Goal: Transaction & Acquisition: Obtain resource

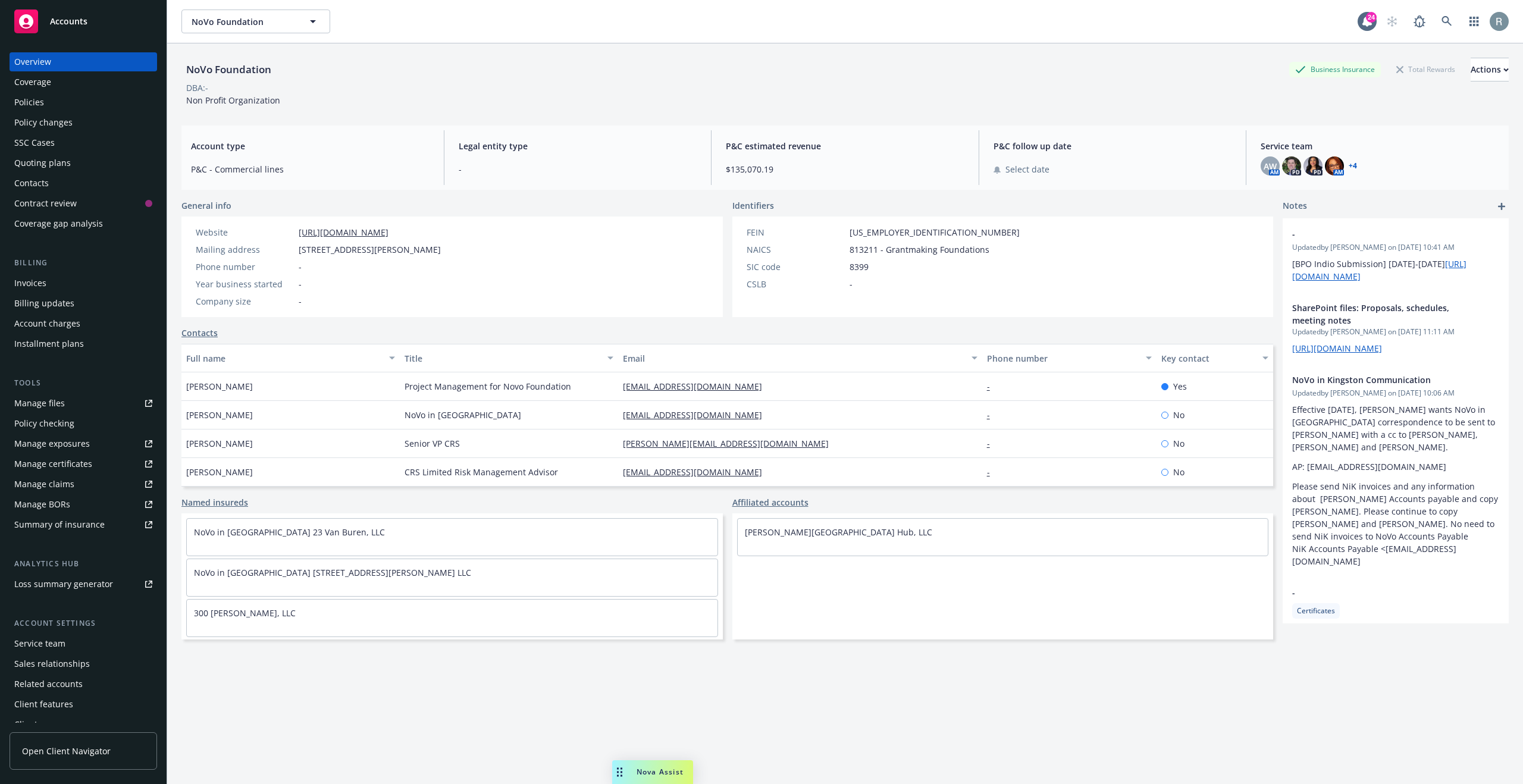
click at [40, 162] on div "Quoting plans" at bounding box center [42, 163] width 56 height 19
click at [40, 162] on div "Quoting plans" at bounding box center [42, 163] width 56 height 19
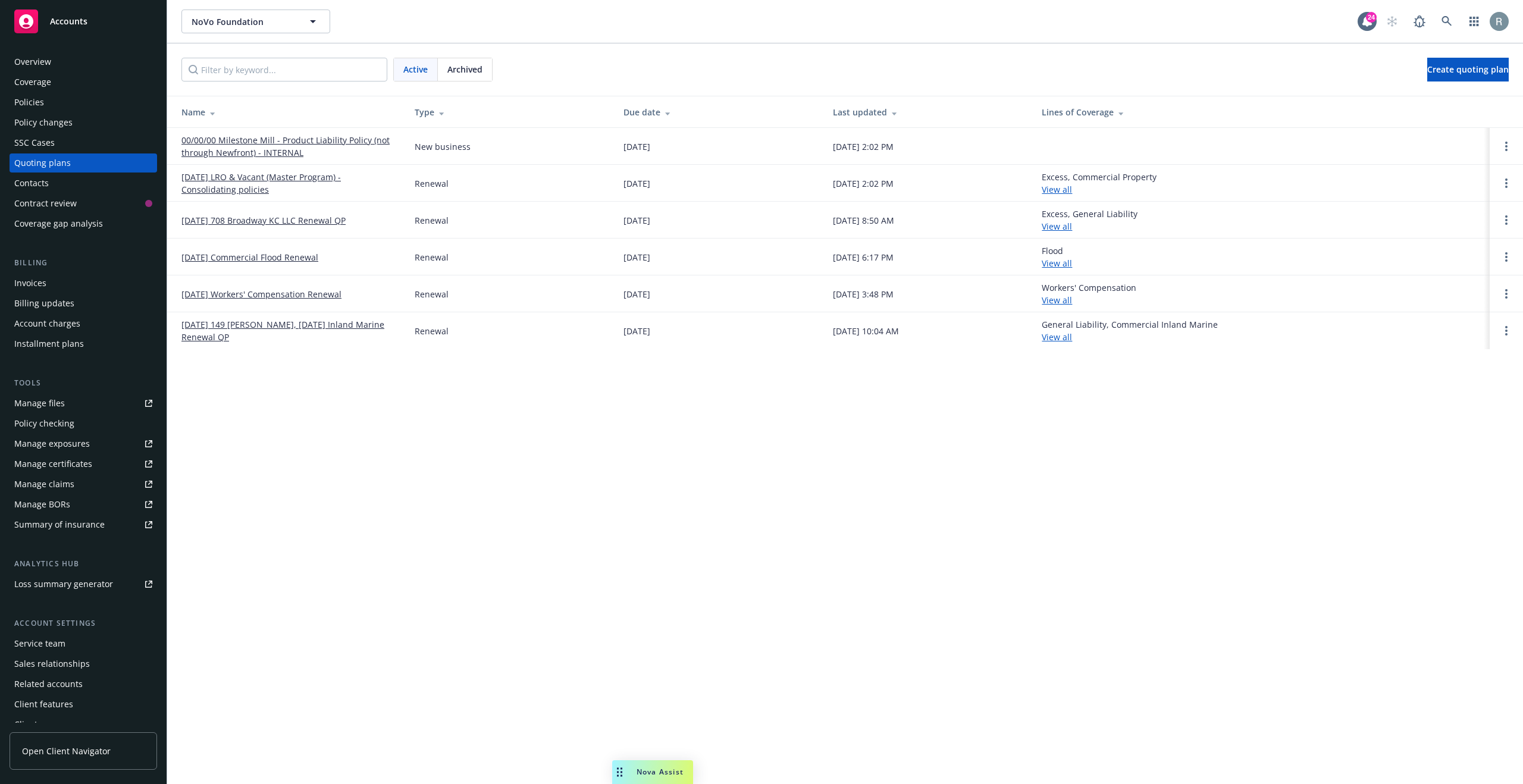
click at [1072, 227] on link "View all" at bounding box center [1057, 226] width 30 height 11
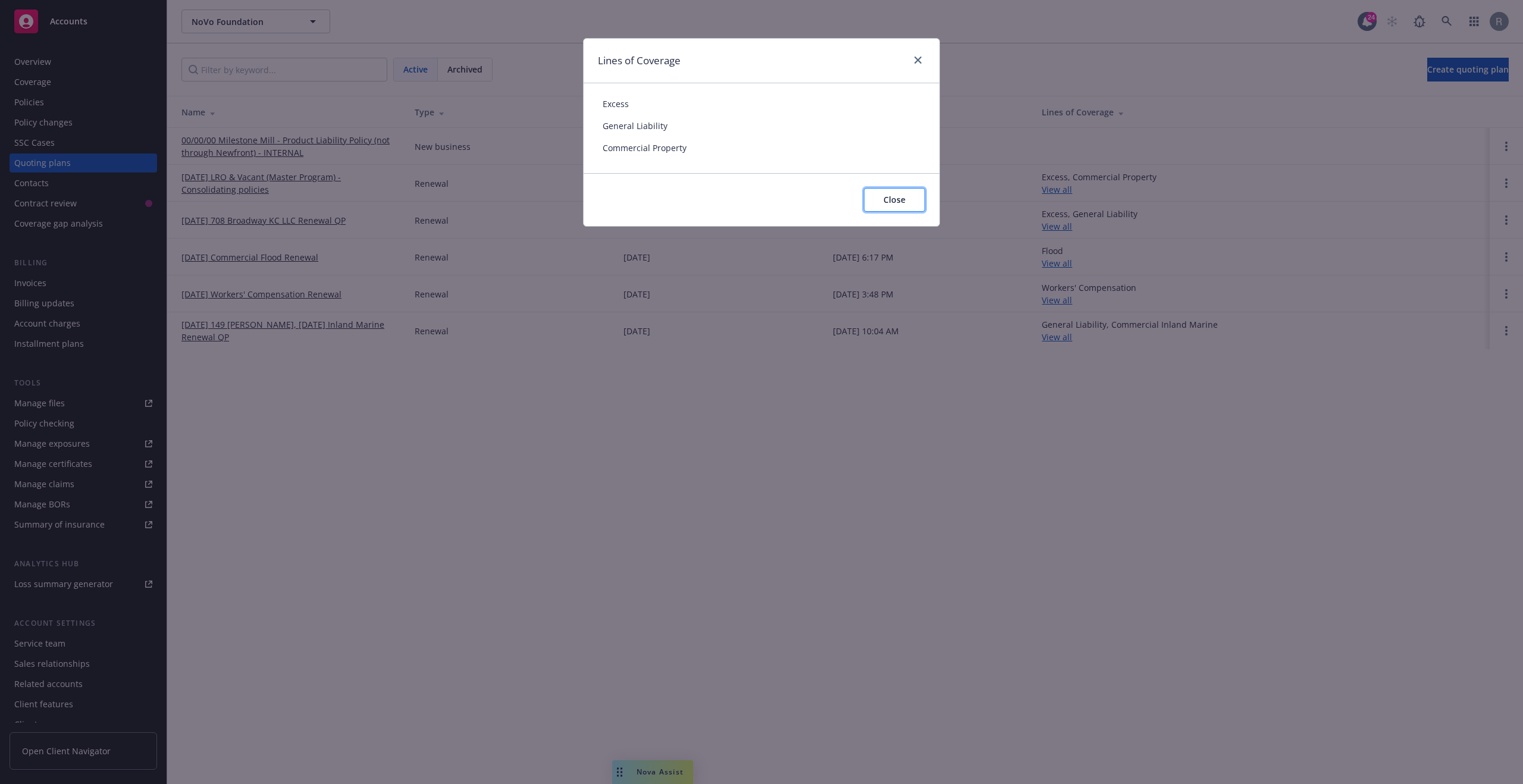
click at [891, 210] on button "Close" at bounding box center [895, 200] width 62 height 24
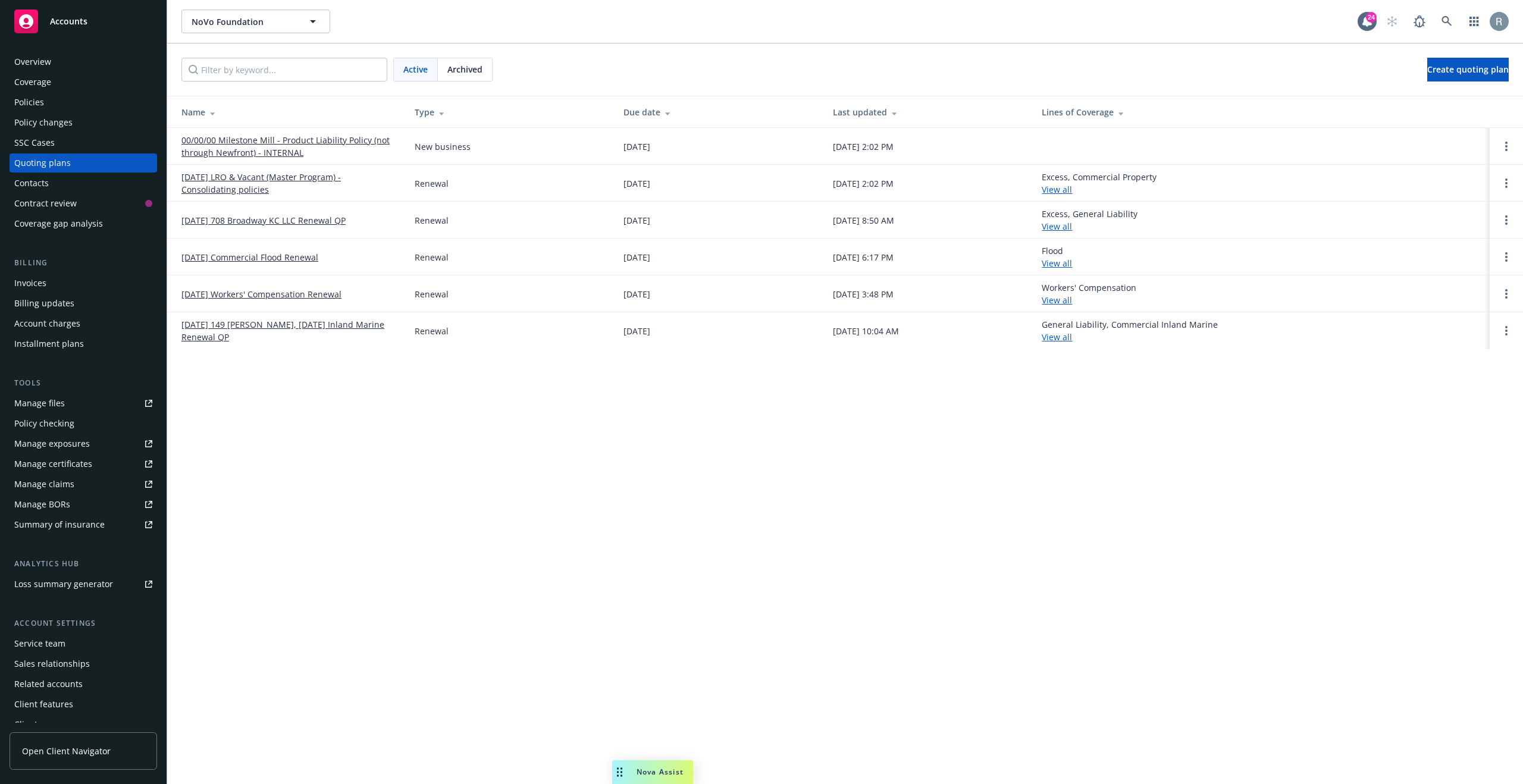
click at [1072, 194] on link "View all" at bounding box center [1057, 190] width 30 height 11
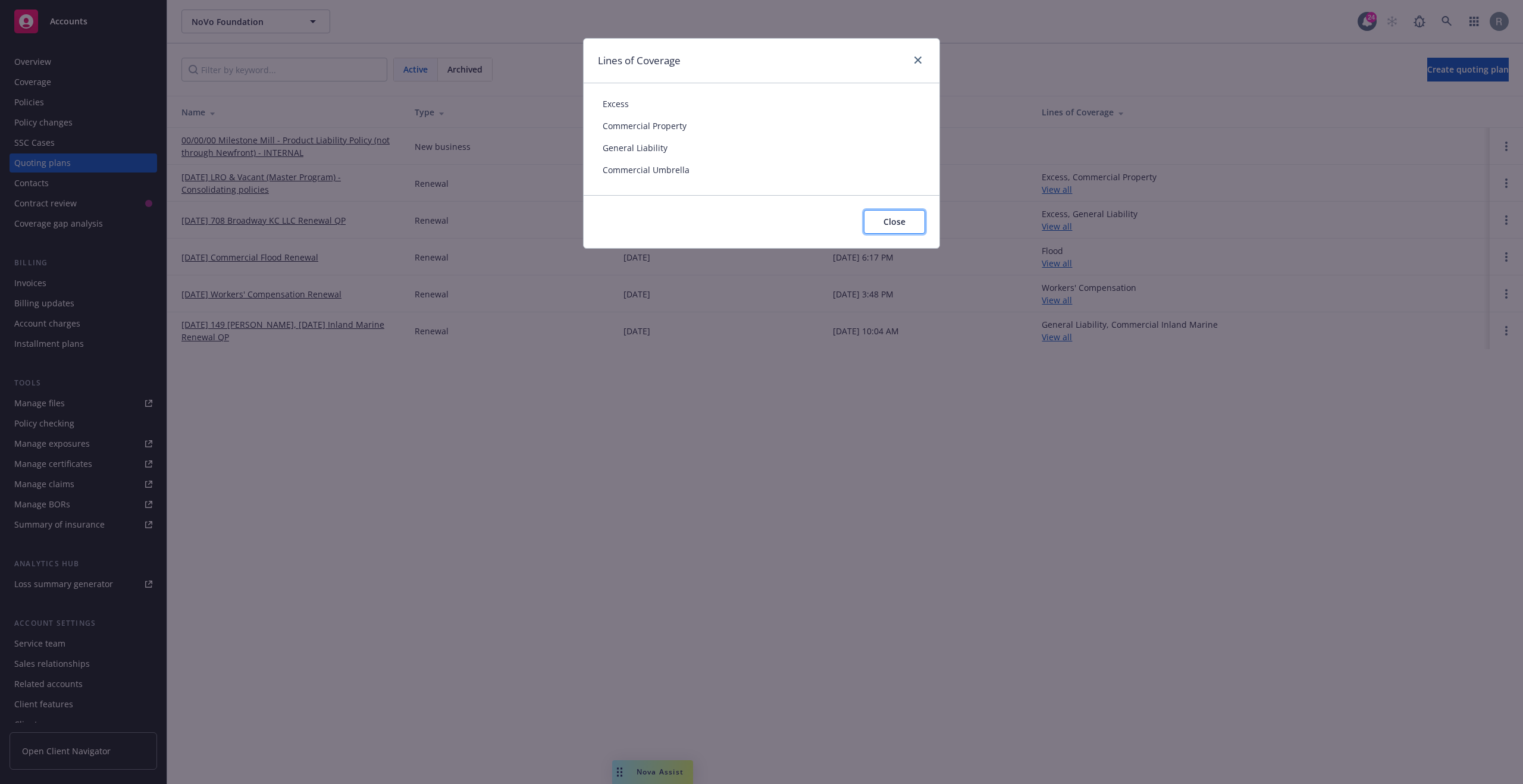
click at [893, 219] on span "Close" at bounding box center [895, 221] width 22 height 11
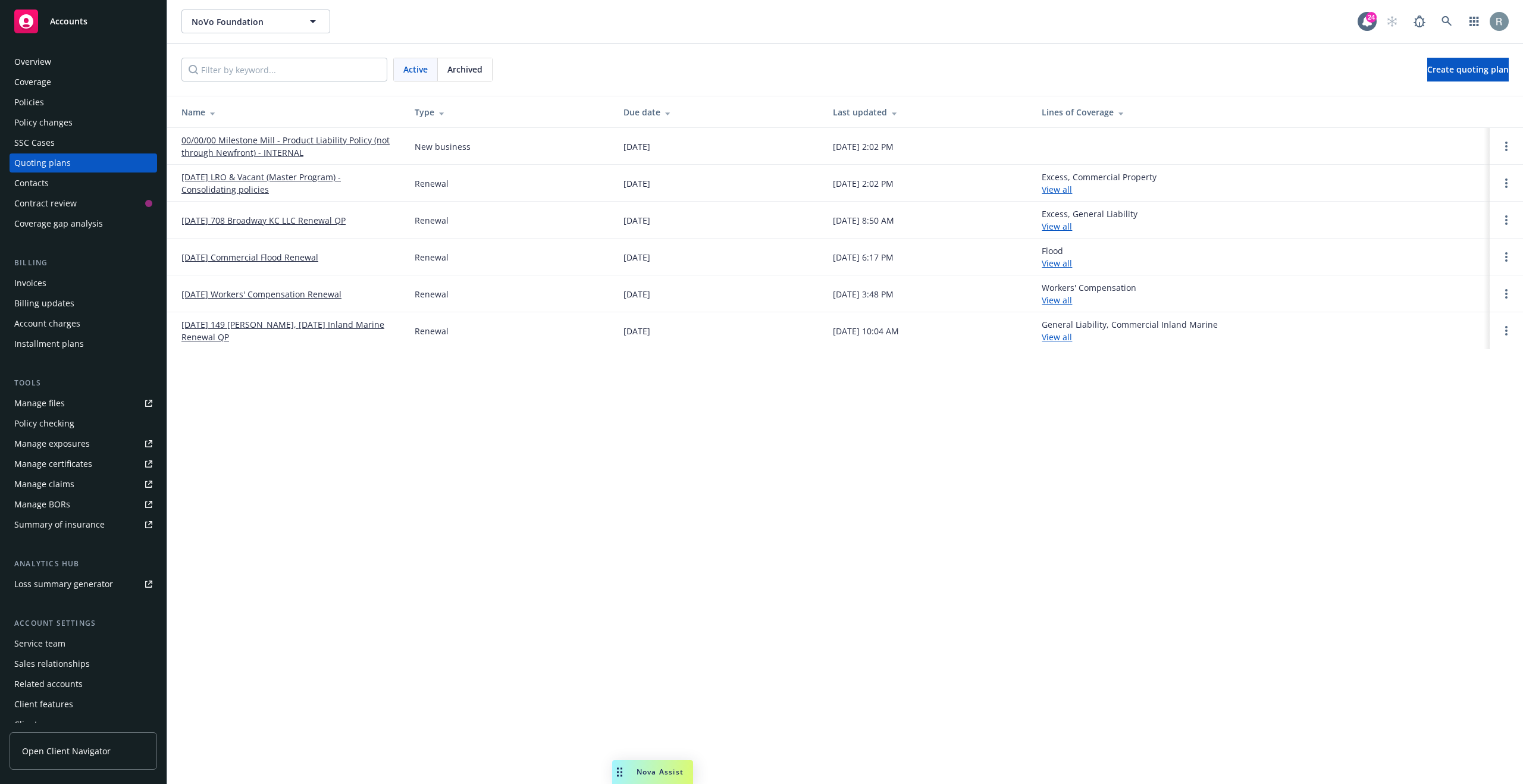
click at [323, 179] on link "12/2/25 LRO & Vacant (Master Program) - Consolidating policies" at bounding box center [288, 183] width 214 height 25
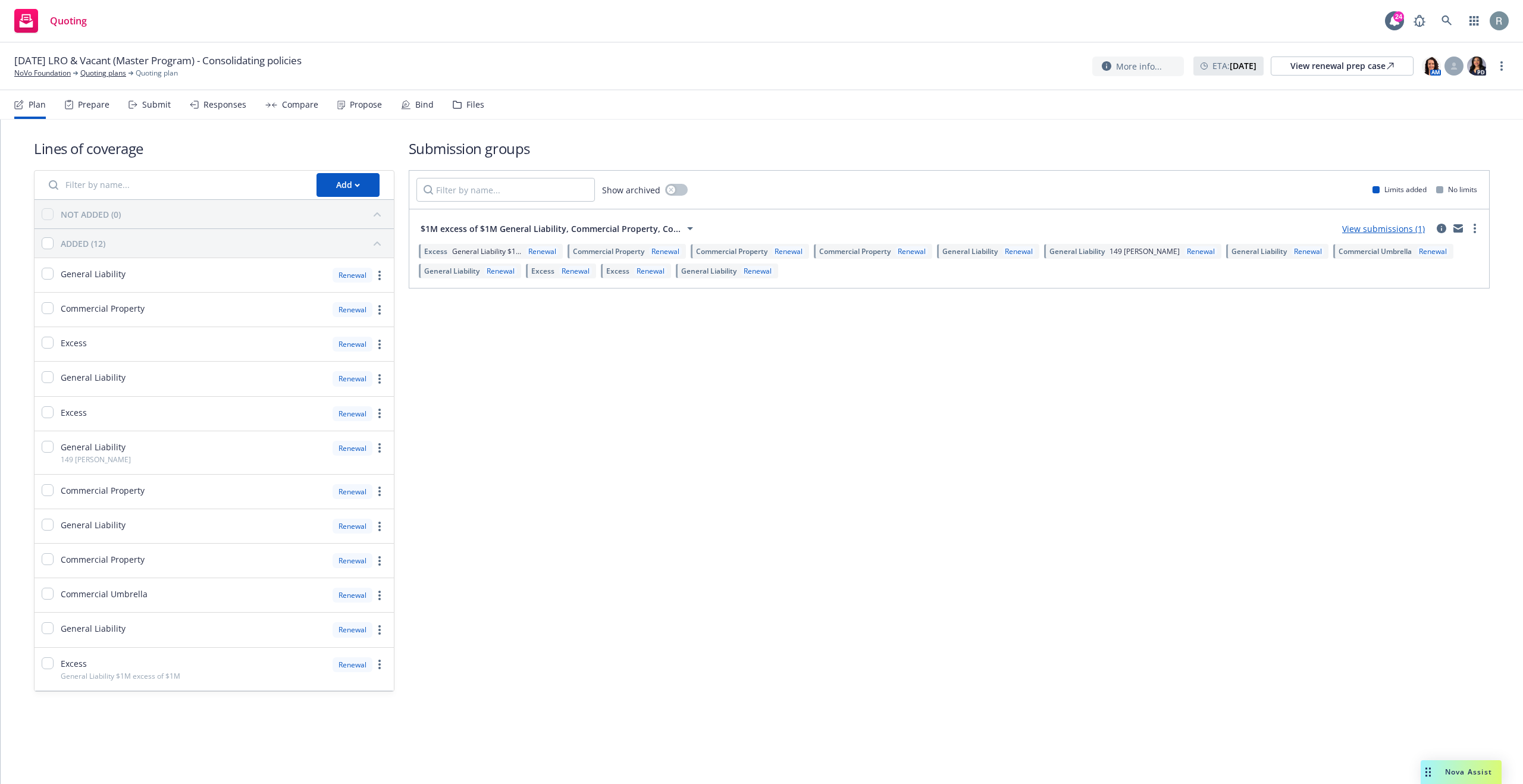
click at [684, 225] on icon at bounding box center [690, 228] width 14 height 14
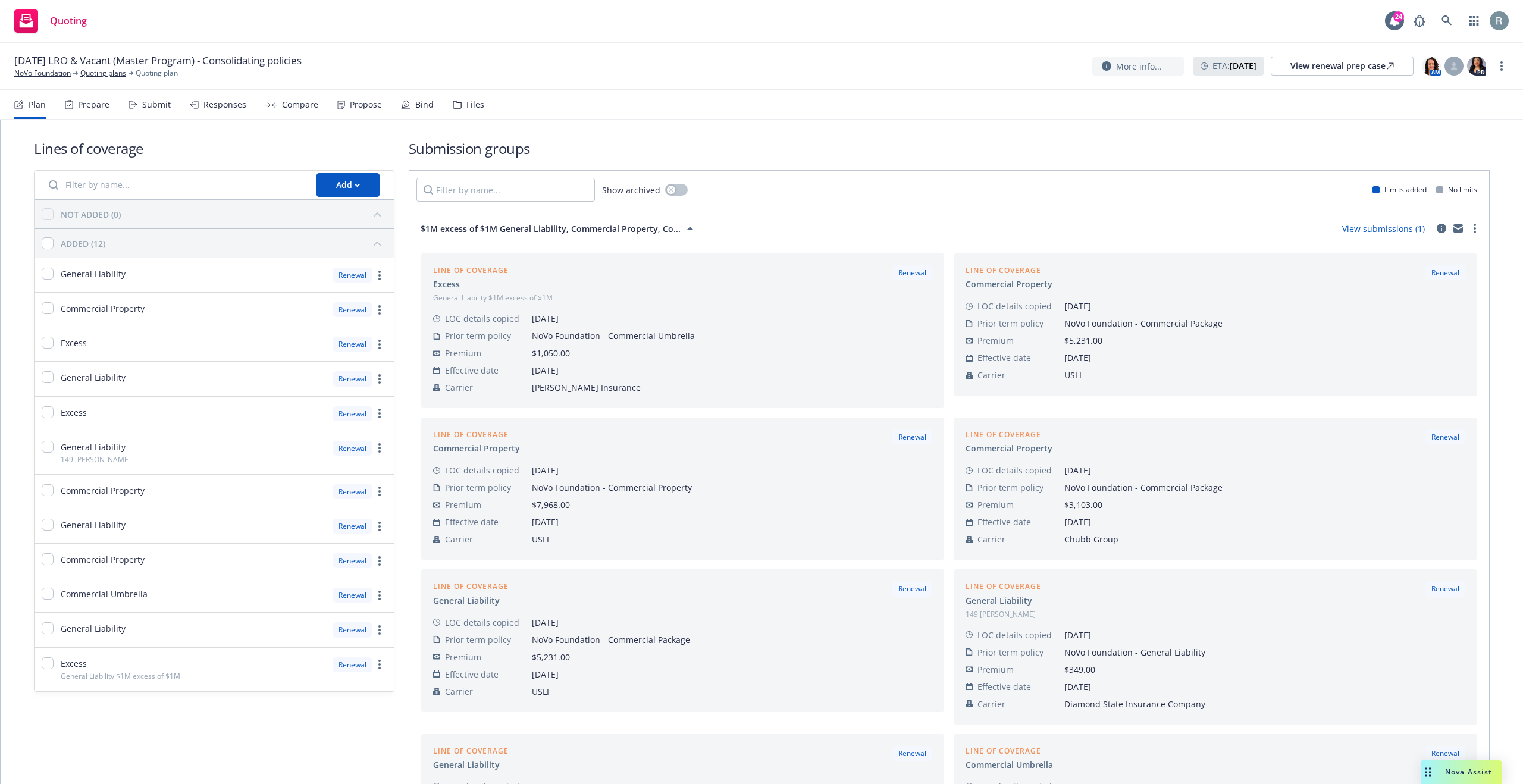
click at [683, 232] on icon at bounding box center [690, 228] width 14 height 14
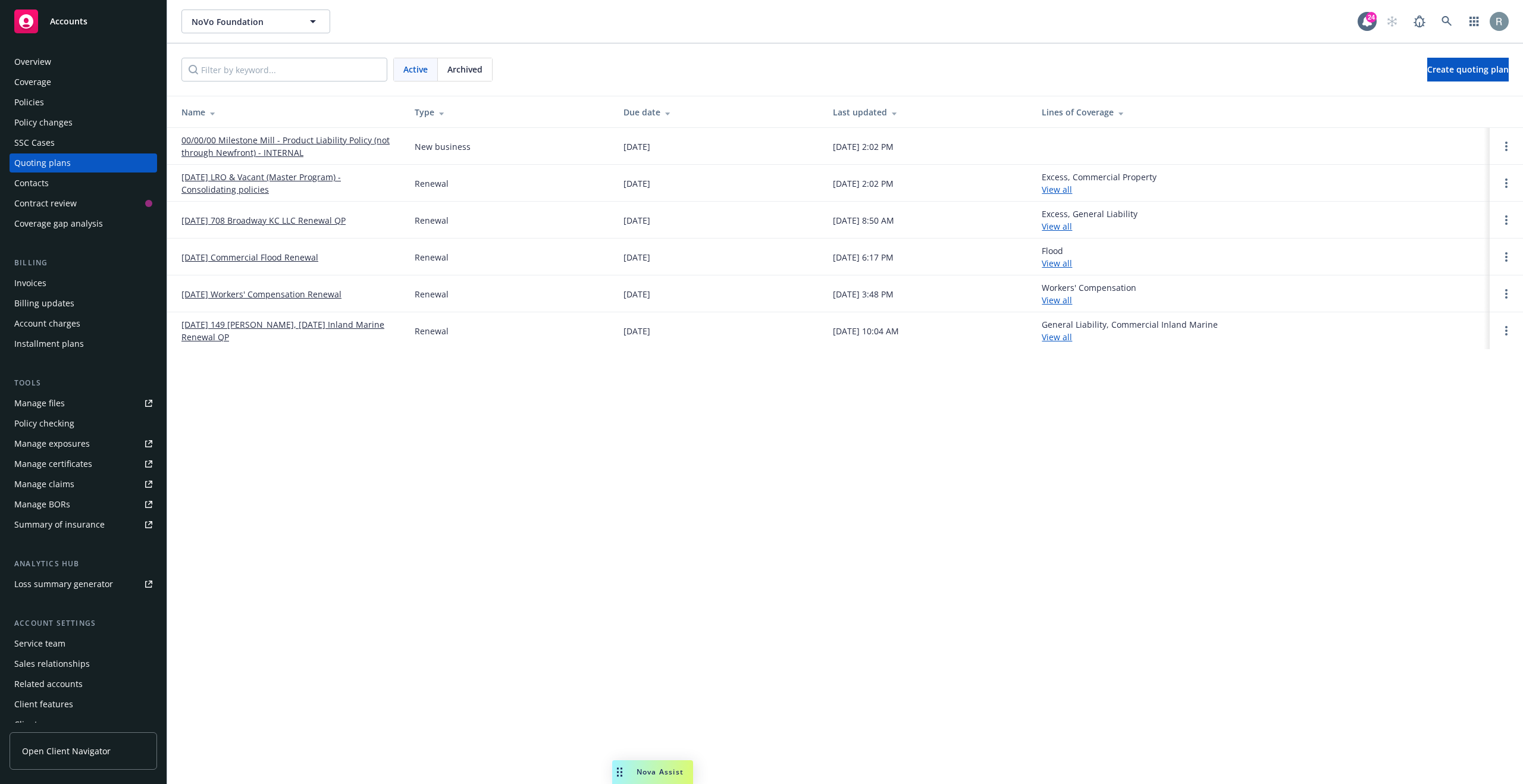
click at [1072, 188] on link "View all" at bounding box center [1057, 190] width 30 height 11
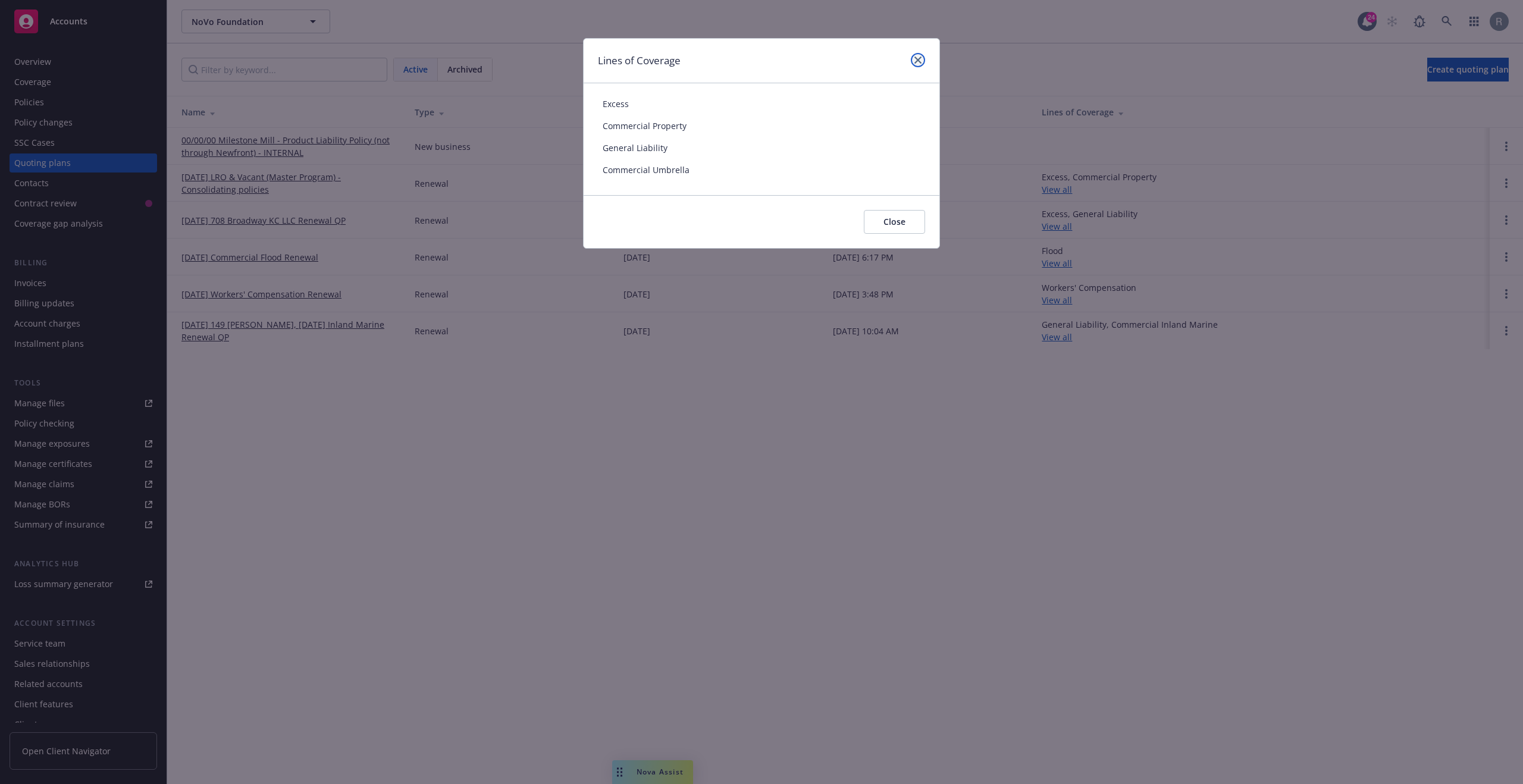
click at [920, 59] on icon "close" at bounding box center [918, 59] width 7 height 7
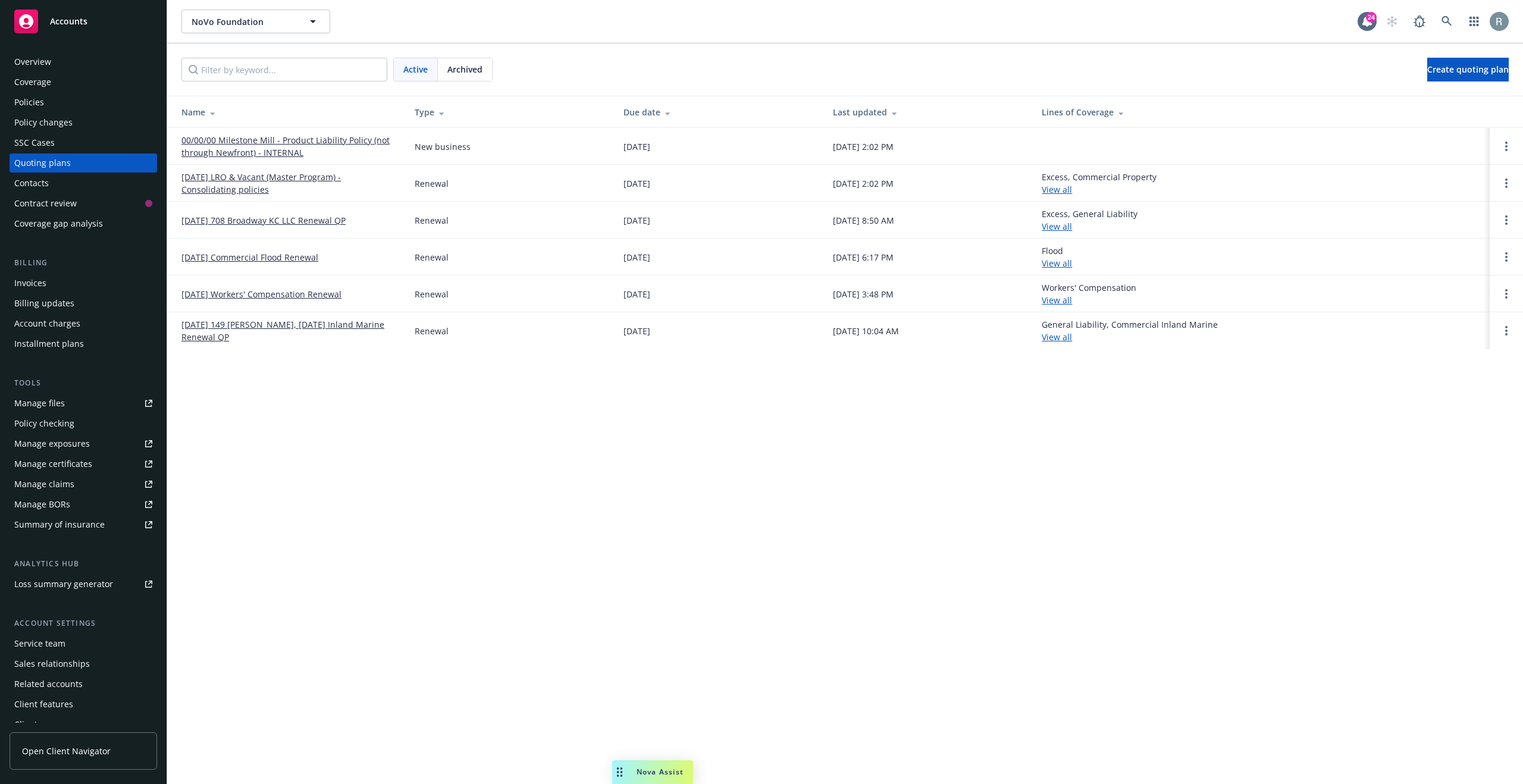
click at [1072, 187] on link "View all" at bounding box center [1057, 190] width 30 height 11
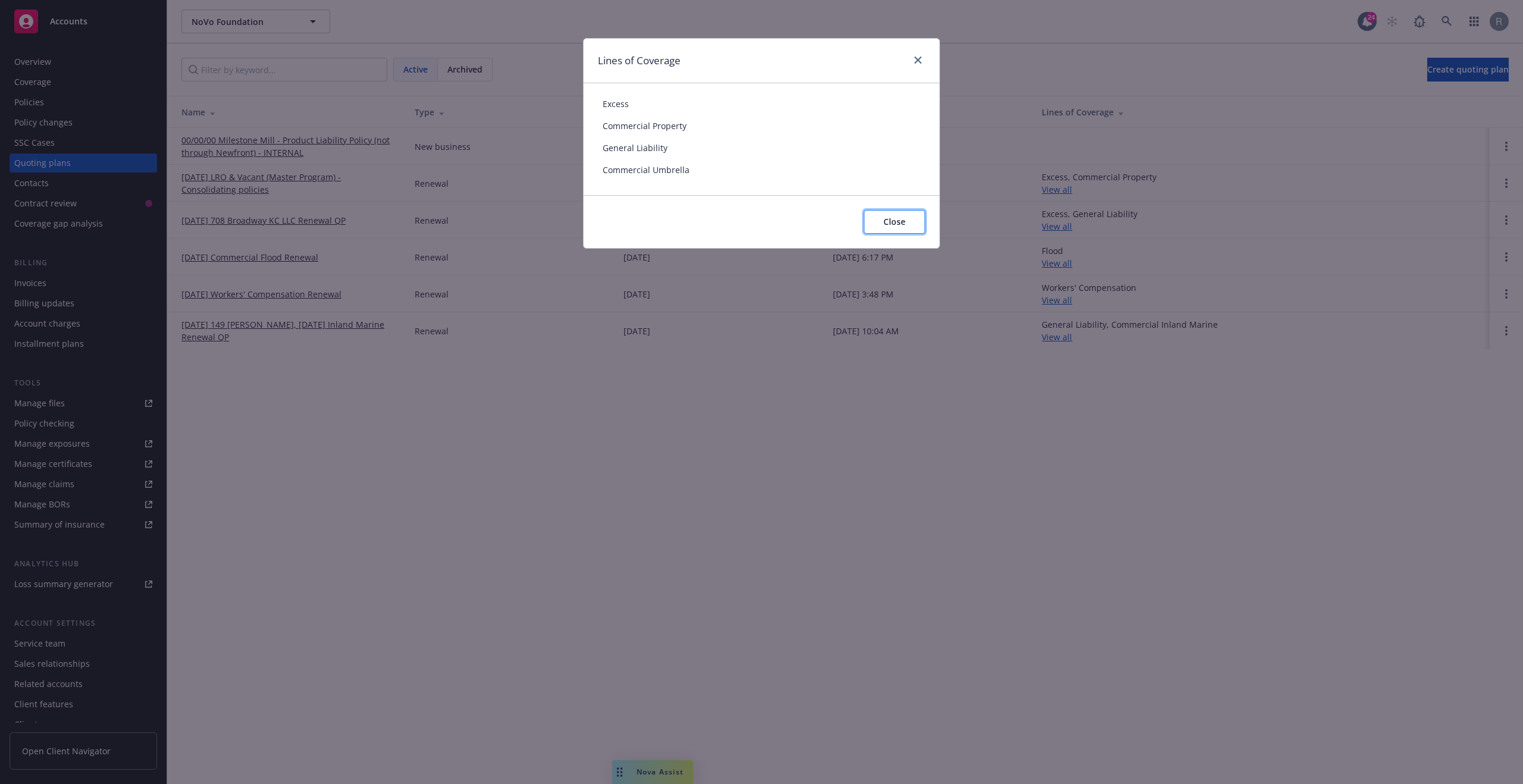
click at [889, 222] on span "Close" at bounding box center [895, 221] width 22 height 11
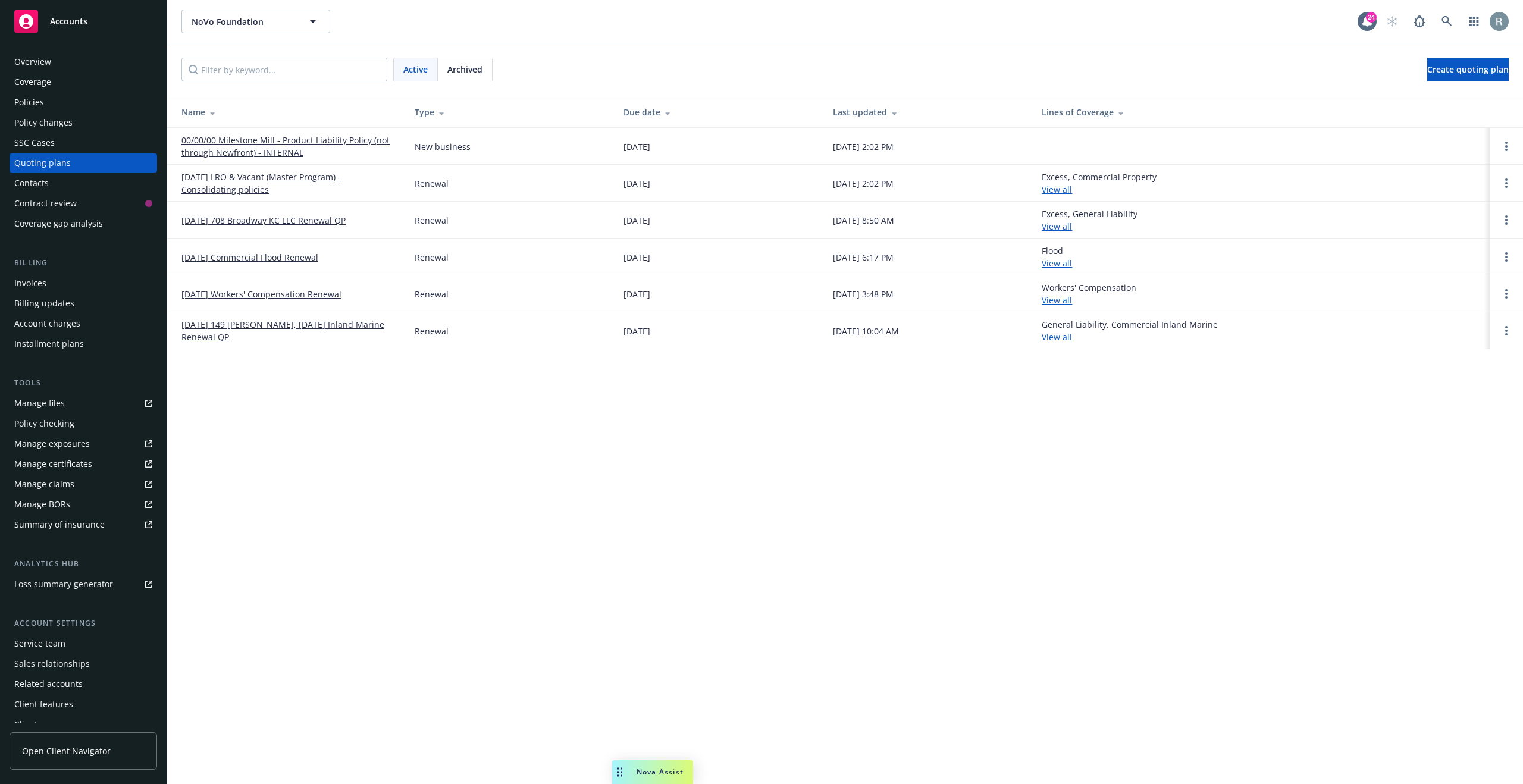
click at [285, 176] on link "[DATE] LRO & Vacant (Master Program) - Consolidating policies" at bounding box center [288, 183] width 214 height 25
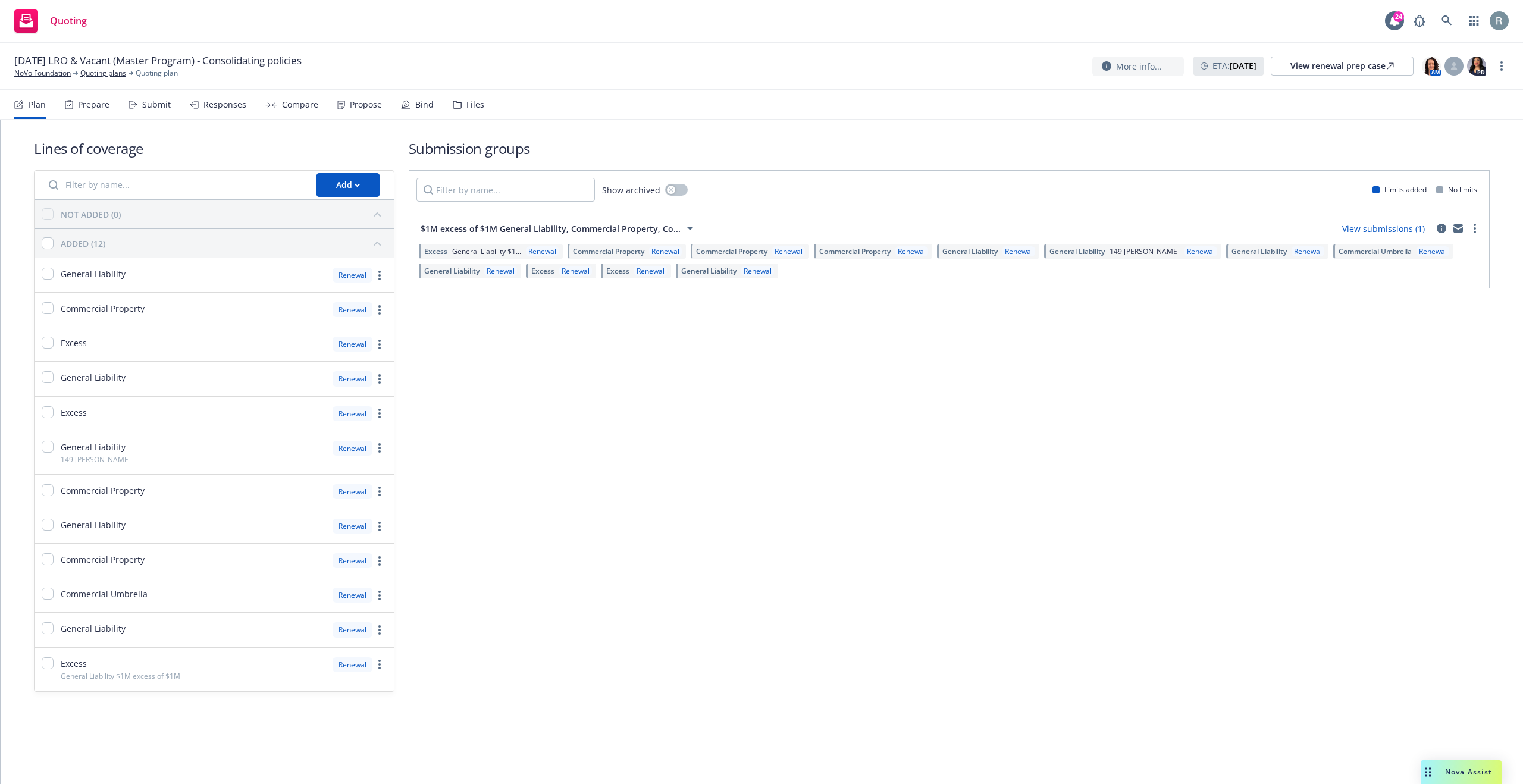
click at [941, 575] on div "Submission groups Show archived Limits added No limits $1M excess of $1M Genera…" at bounding box center [949, 415] width 1081 height 553
